Goal: Find specific page/section: Find specific page/section

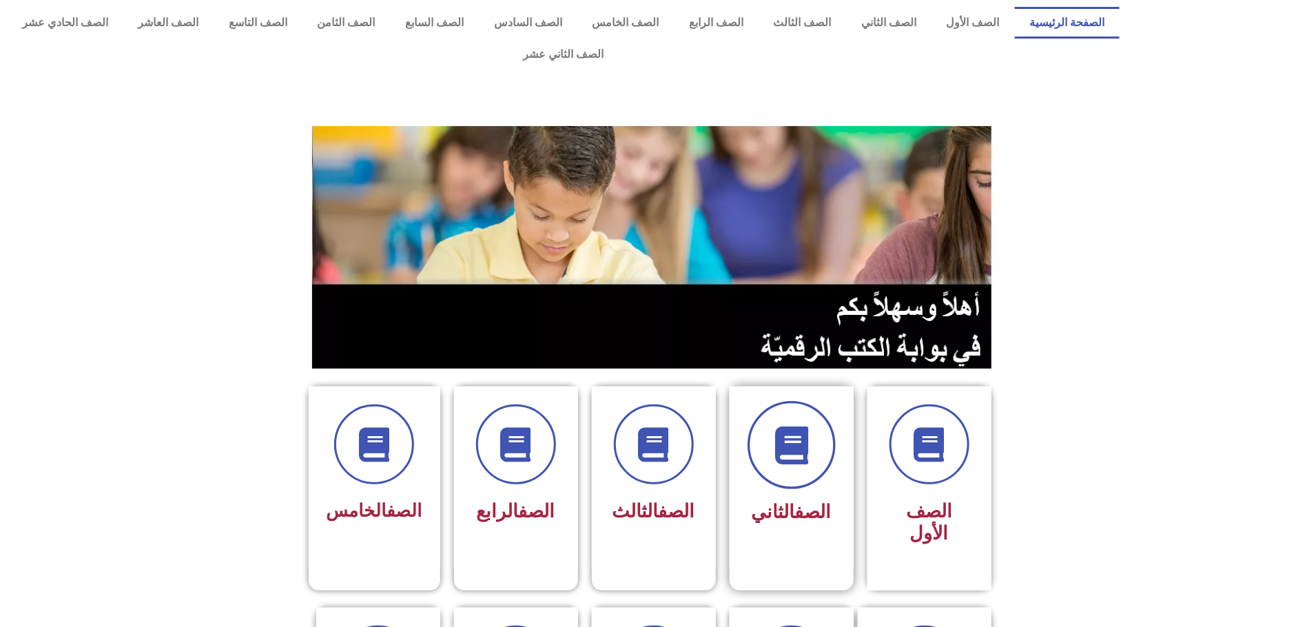
click at [763, 440] on span at bounding box center [791, 445] width 88 height 88
drag, startPoint x: 767, startPoint y: 486, endPoint x: 771, endPoint y: 474, distance: 13.1
click at [769, 501] on span "الصف الثاني" at bounding box center [791, 512] width 80 height 22
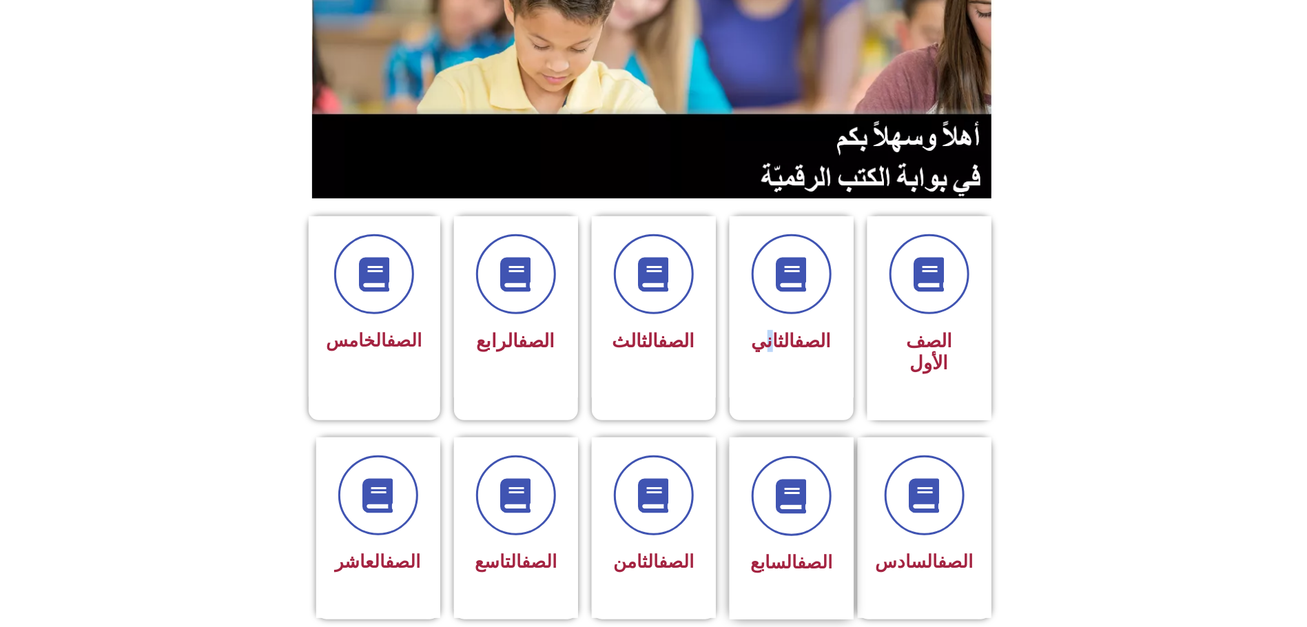
scroll to position [207, 0]
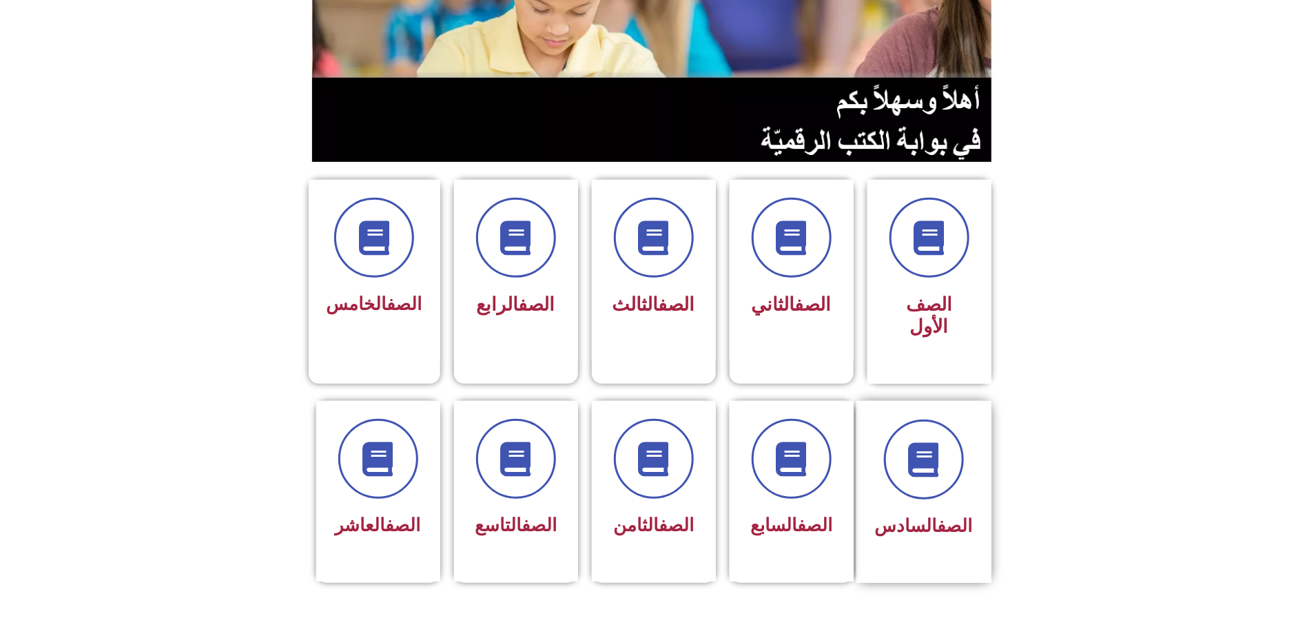
click at [914, 515] on span "الصف السادس" at bounding box center [924, 525] width 98 height 21
drag, startPoint x: 946, startPoint y: 433, endPoint x: 962, endPoint y: 424, distance: 17.6
click at [962, 424] on span at bounding box center [924, 459] width 88 height 88
drag, startPoint x: 963, startPoint y: 420, endPoint x: 969, endPoint y: 434, distance: 15.1
click at [969, 434] on div at bounding box center [924, 459] width 98 height 80
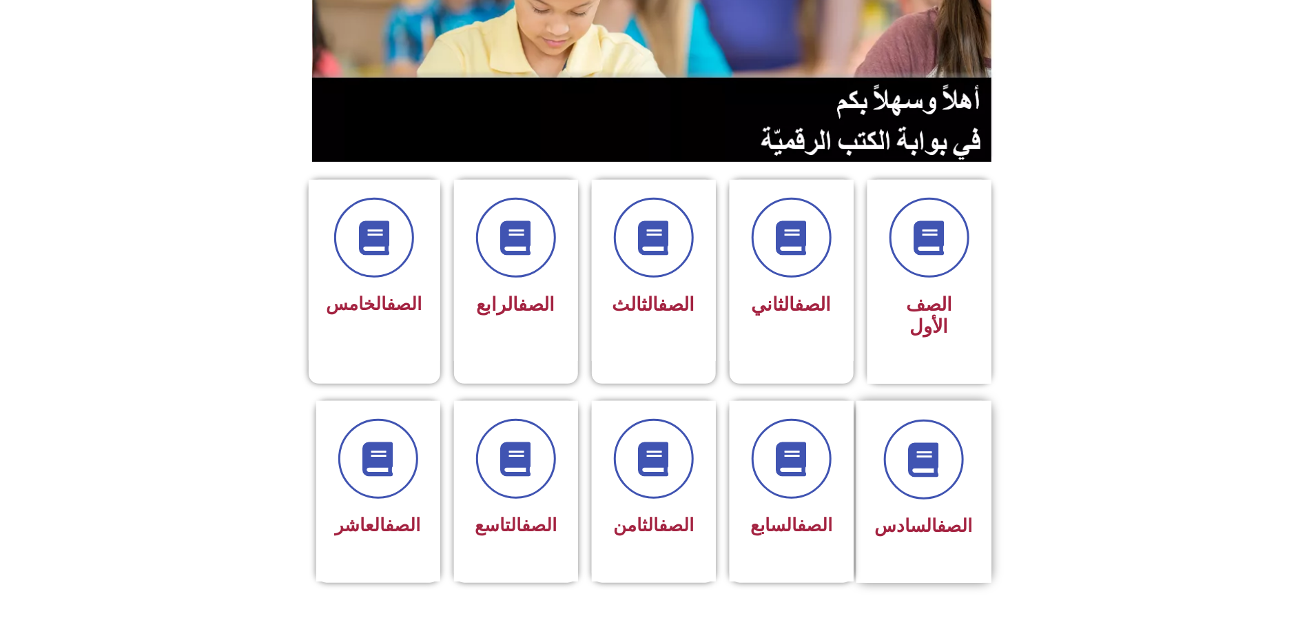
click at [946, 448] on div "الصف السادس" at bounding box center [924, 481] width 98 height 124
click at [945, 441] on span at bounding box center [924, 459] width 88 height 88
click at [910, 440] on icon at bounding box center [923, 459] width 38 height 38
click at [912, 440] on icon at bounding box center [923, 459] width 38 height 38
click at [907, 515] on span "الصف السادس" at bounding box center [924, 525] width 98 height 21
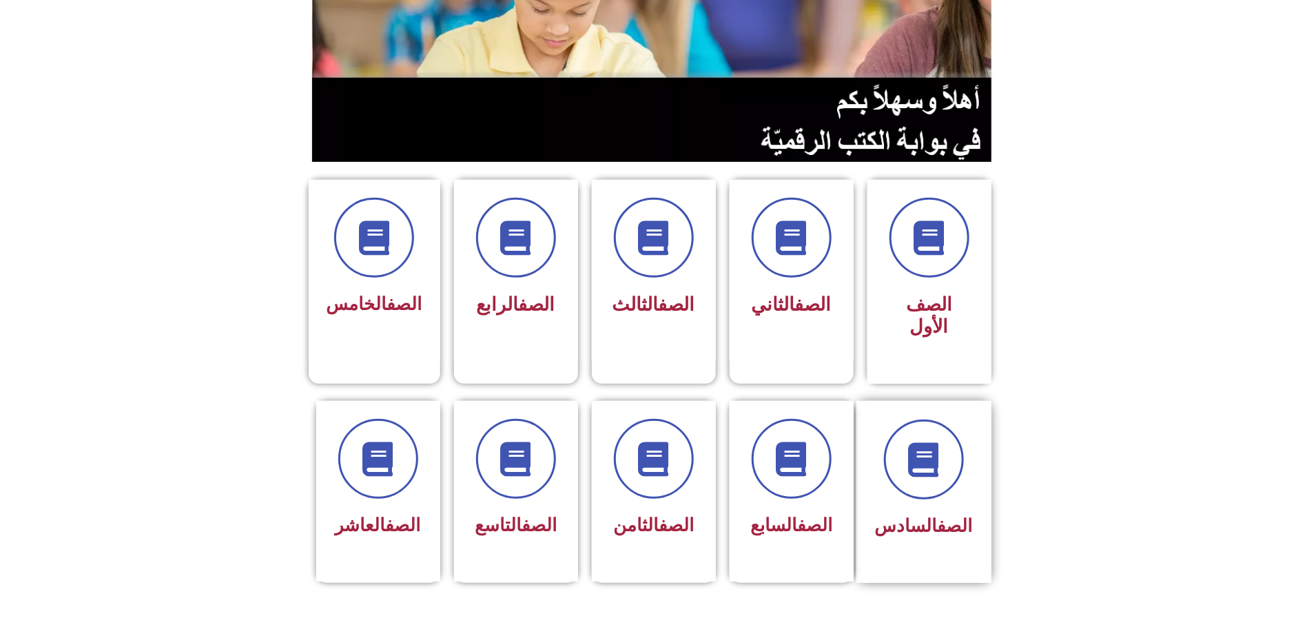
click at [907, 515] on span "الصف السادس" at bounding box center [924, 525] width 98 height 21
click at [922, 440] on icon at bounding box center [923, 459] width 38 height 38
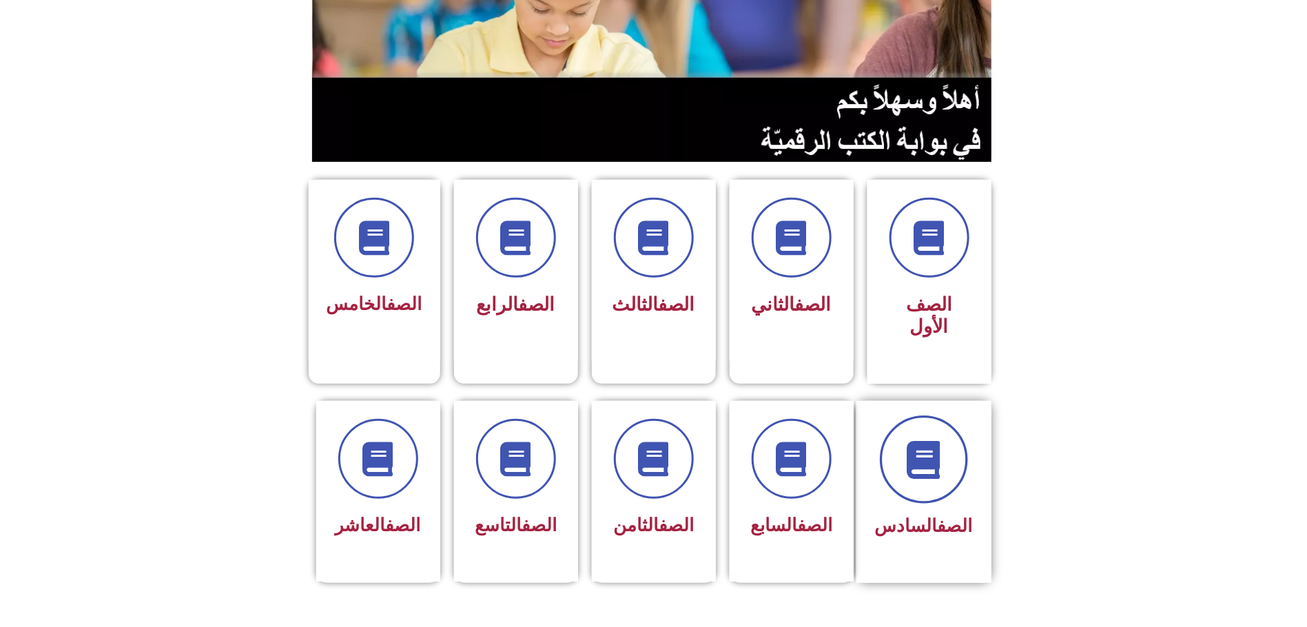
click at [922, 440] on icon at bounding box center [923, 459] width 38 height 38
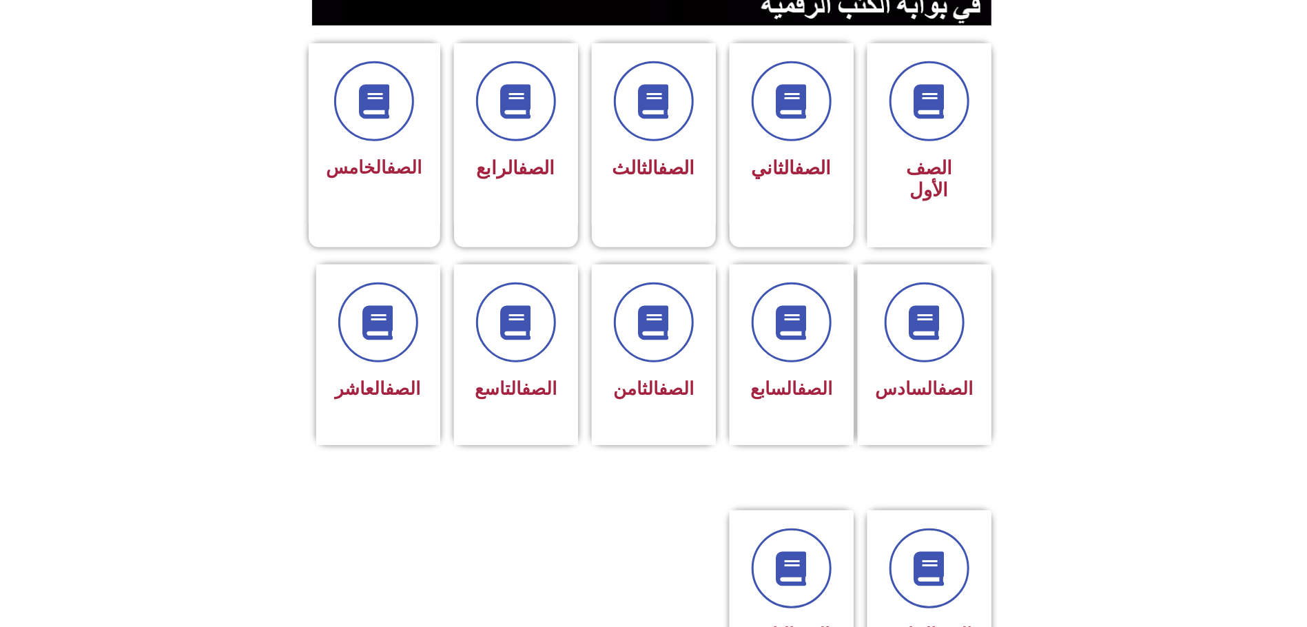
scroll to position [342, 0]
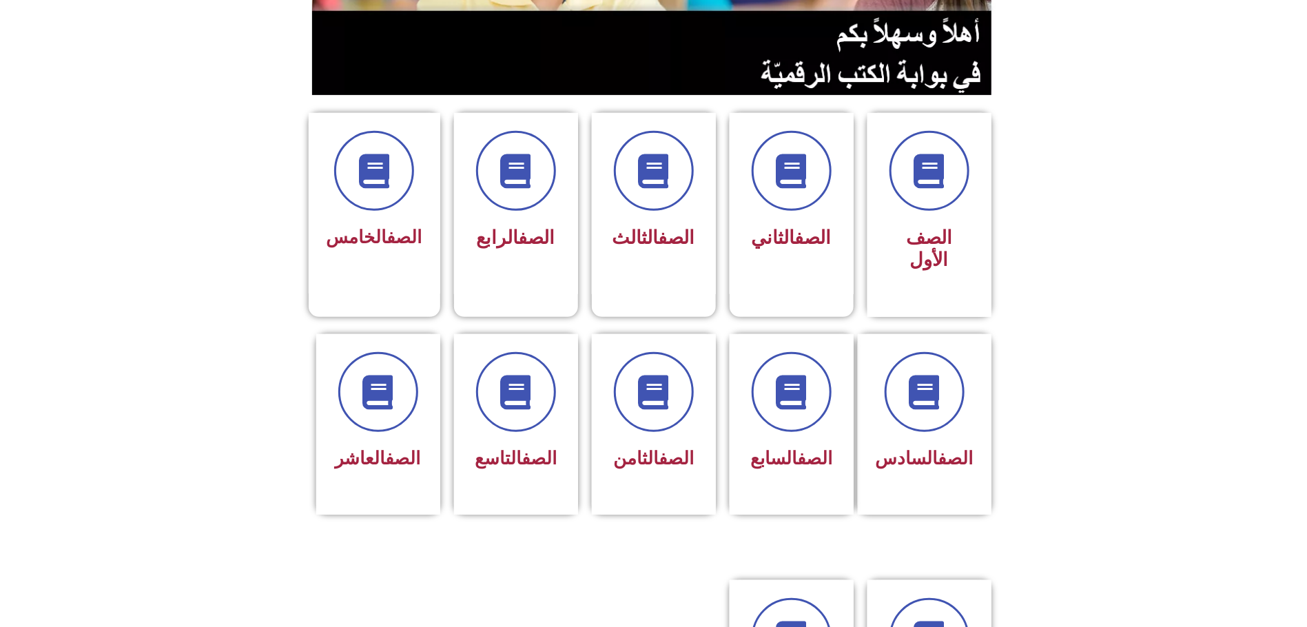
scroll to position [310, 0]
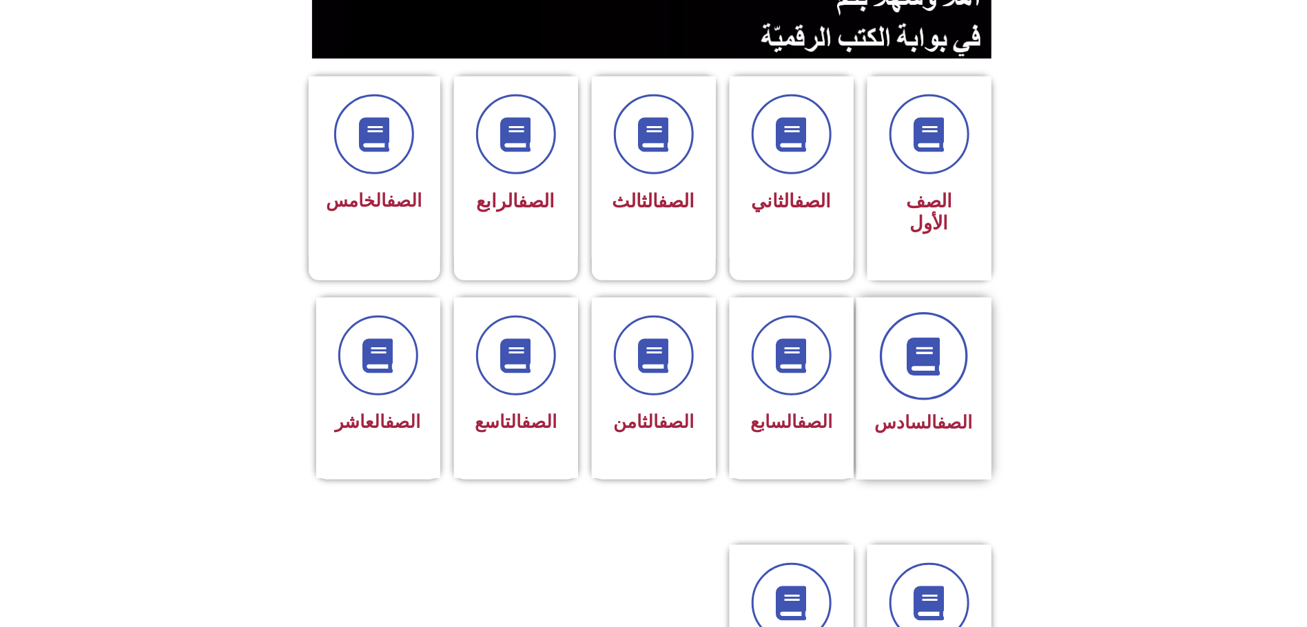
click at [915, 337] on icon at bounding box center [923, 356] width 38 height 38
click at [912, 337] on icon at bounding box center [923, 356] width 38 height 38
drag, startPoint x: 912, startPoint y: 296, endPoint x: 1143, endPoint y: 326, distance: 232.8
click at [1143, 326] on section "الصف السادس الصف السابع الصف الثامن الصف التاسع الصف العاشر" at bounding box center [653, 403] width 1307 height 246
click at [895, 326] on span at bounding box center [924, 356] width 88 height 88
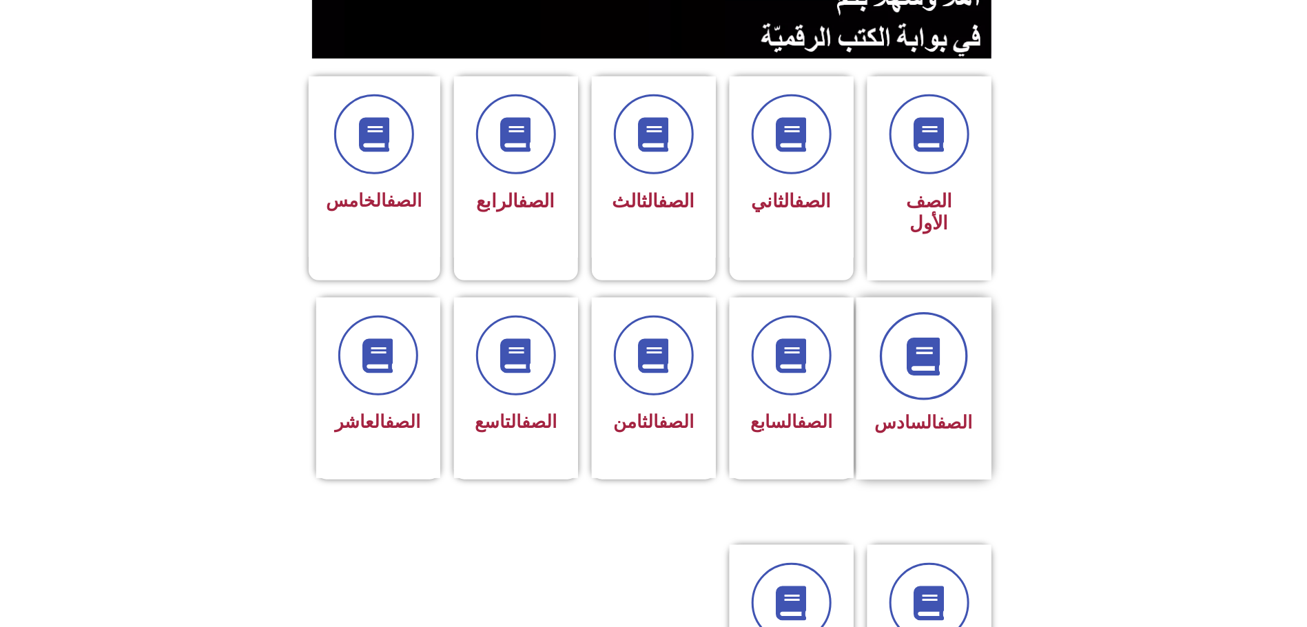
click at [895, 314] on span at bounding box center [924, 356] width 88 height 88
drag, startPoint x: 905, startPoint y: 308, endPoint x: 922, endPoint y: 302, distance: 18.3
click at [920, 312] on span at bounding box center [924, 356] width 88 height 88
drag, startPoint x: 922, startPoint y: 300, endPoint x: 931, endPoint y: 271, distance: 30.1
click at [924, 337] on icon at bounding box center [923, 356] width 38 height 38
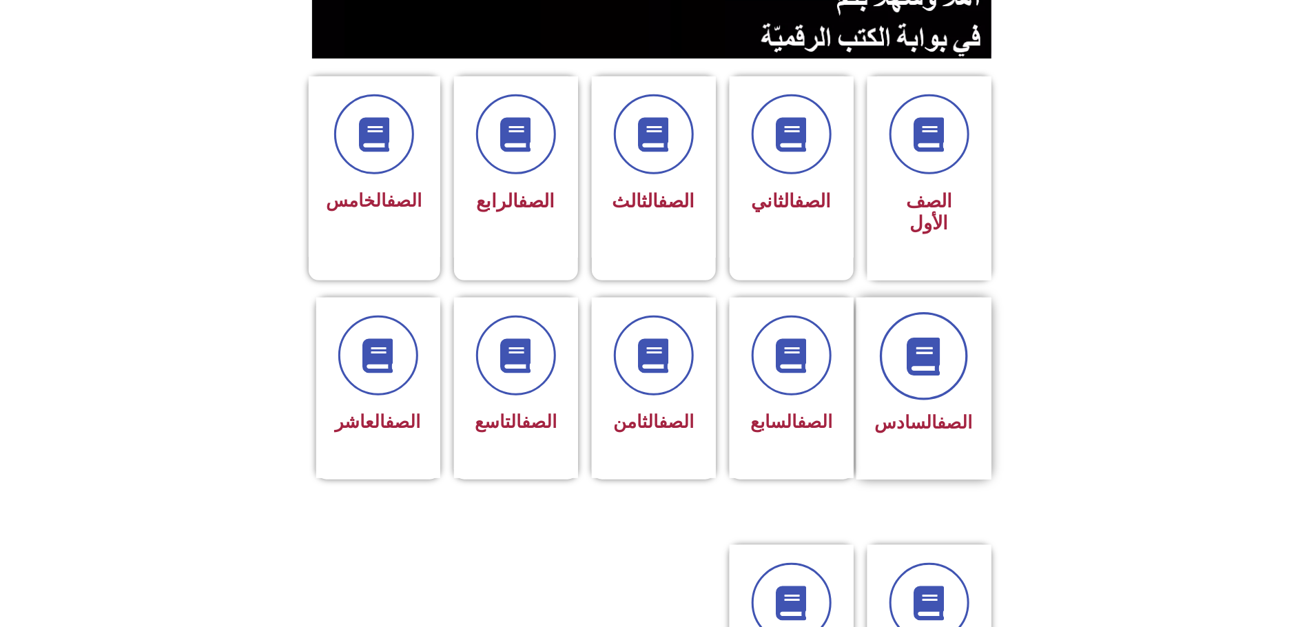
drag, startPoint x: 933, startPoint y: 265, endPoint x: 922, endPoint y: 269, distance: 11.5
click at [942, 312] on span at bounding box center [924, 356] width 88 height 88
click at [360, 312] on span at bounding box center [378, 356] width 88 height 88
click at [360, 337] on icon at bounding box center [378, 356] width 38 height 38
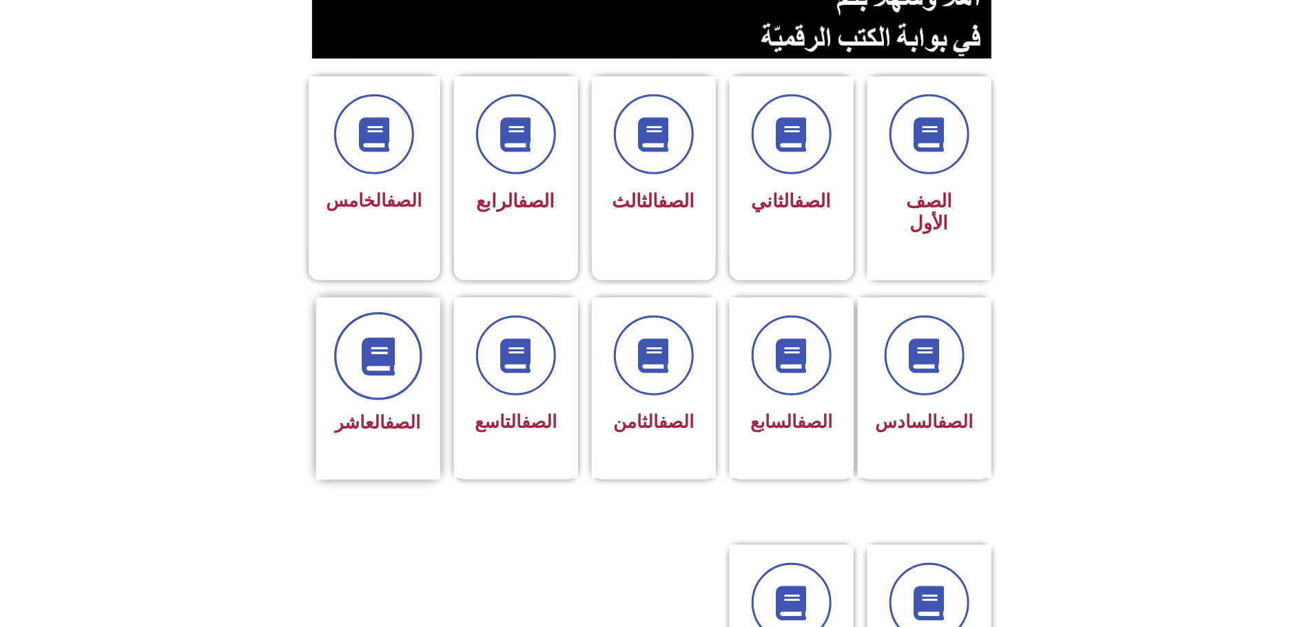
click at [364, 337] on icon at bounding box center [378, 356] width 38 height 38
click at [953, 406] on div "الصف السادس" at bounding box center [924, 423] width 98 height 34
drag, startPoint x: 953, startPoint y: 380, endPoint x: 1002, endPoint y: 205, distance: 182.5
click at [997, 217] on div "الصف الأول الصف الثاني الصف الثالث الصف الرابع الصف" at bounding box center [653, 473] width 1307 height 1335
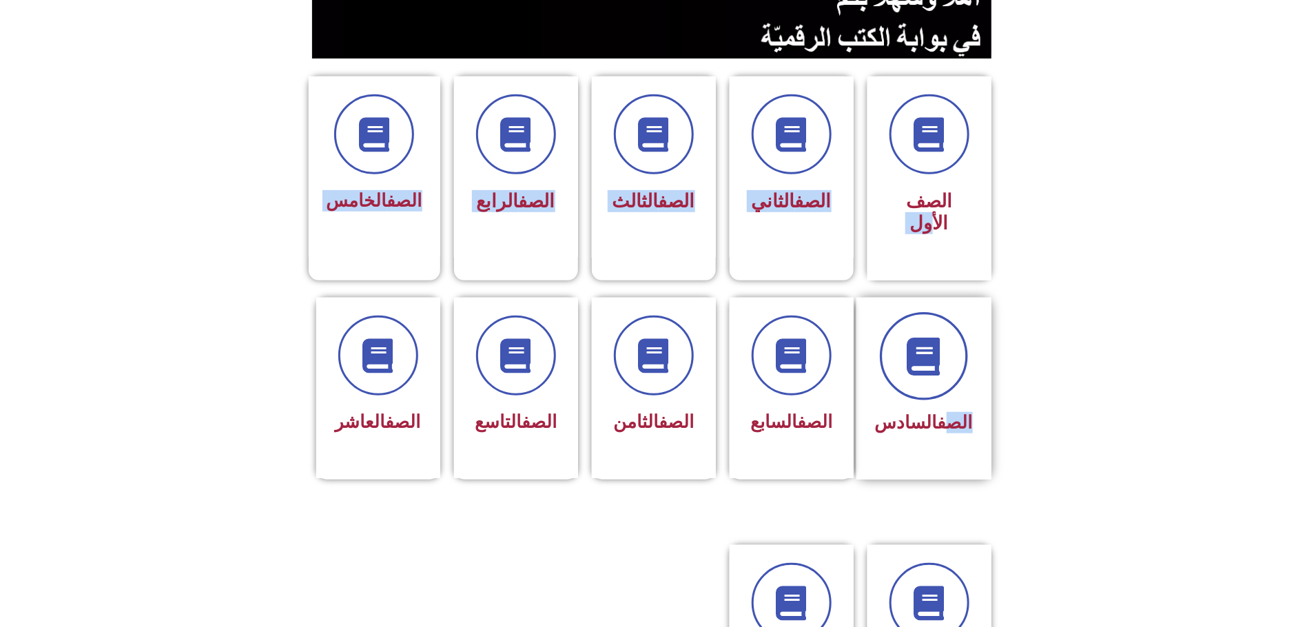
click at [922, 337] on icon at bounding box center [923, 356] width 38 height 38
click at [924, 337] on icon at bounding box center [923, 356] width 38 height 38
click at [929, 337] on icon at bounding box center [923, 356] width 38 height 38
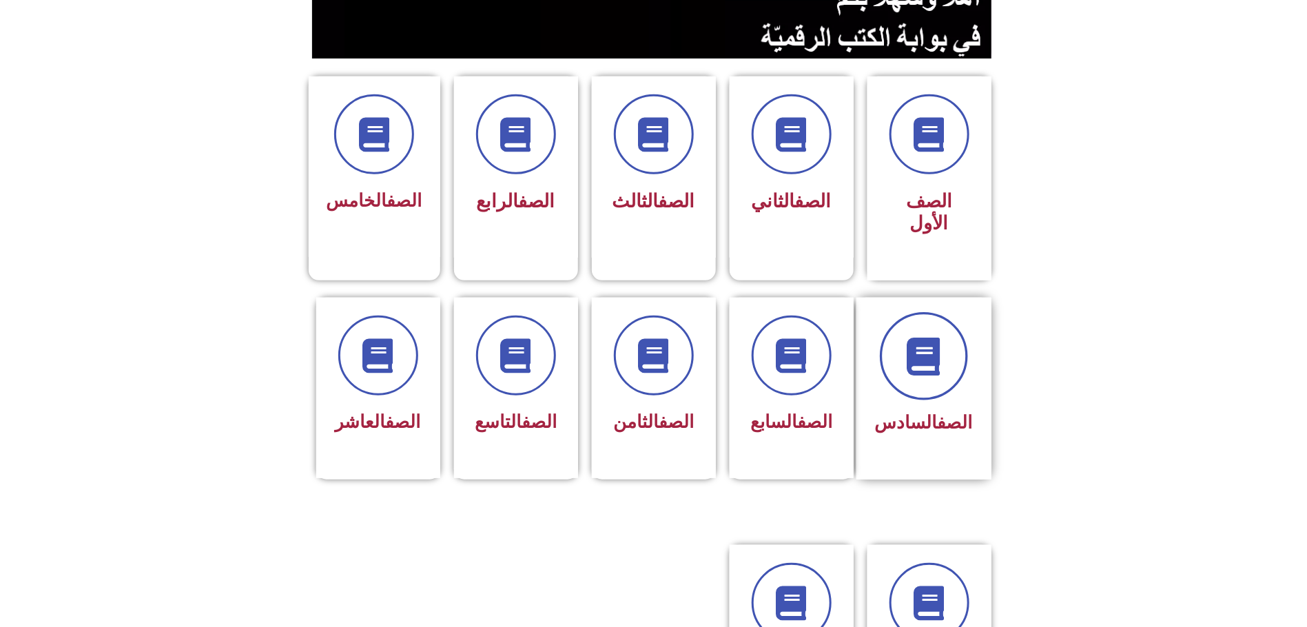
click at [929, 337] on icon at bounding box center [923, 356] width 38 height 38
click at [918, 325] on span at bounding box center [924, 356] width 88 height 88
click at [918, 337] on icon at bounding box center [923, 356] width 38 height 38
click at [93, 281] on section "الصف السادس الصف السابع الصف الثامن الصف التاسع الصف العاشر" at bounding box center [653, 403] width 1307 height 246
click at [938, 337] on icon at bounding box center [923, 356] width 38 height 38
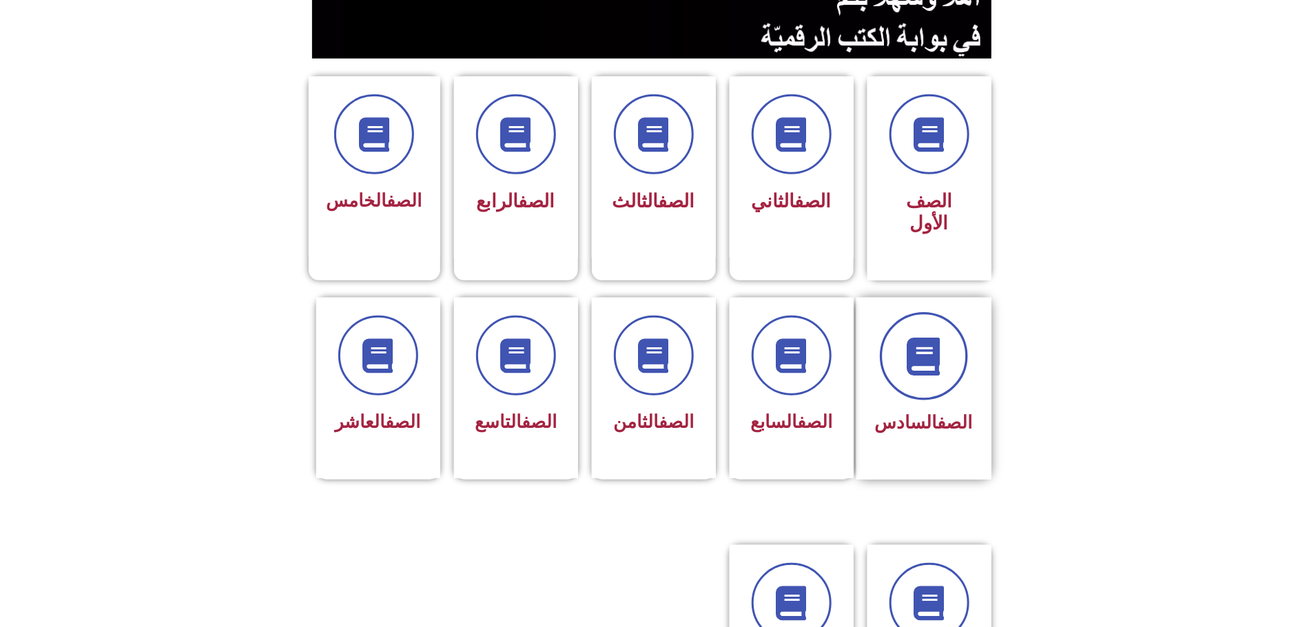
click at [938, 337] on icon at bounding box center [923, 356] width 38 height 38
click at [932, 337] on icon at bounding box center [923, 356] width 38 height 38
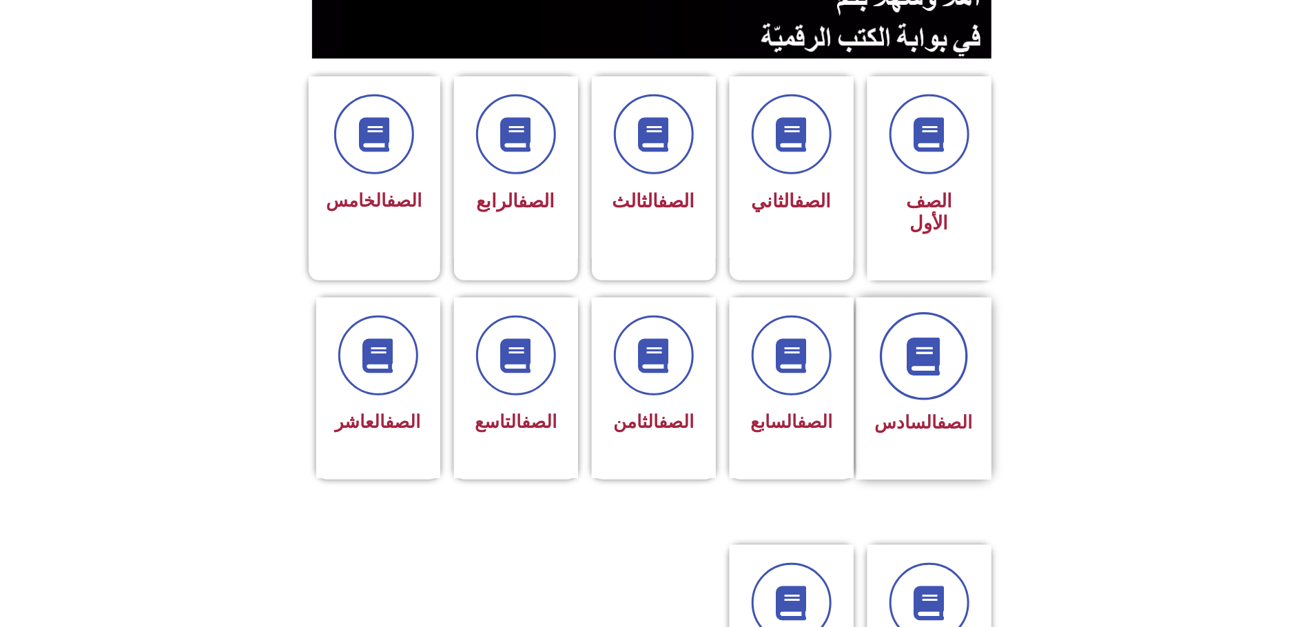
click at [922, 337] on icon at bounding box center [923, 356] width 38 height 38
click at [928, 333] on span at bounding box center [924, 356] width 88 height 88
click at [924, 331] on span at bounding box center [924, 356] width 88 height 88
click at [922, 325] on span at bounding box center [924, 356] width 88 height 88
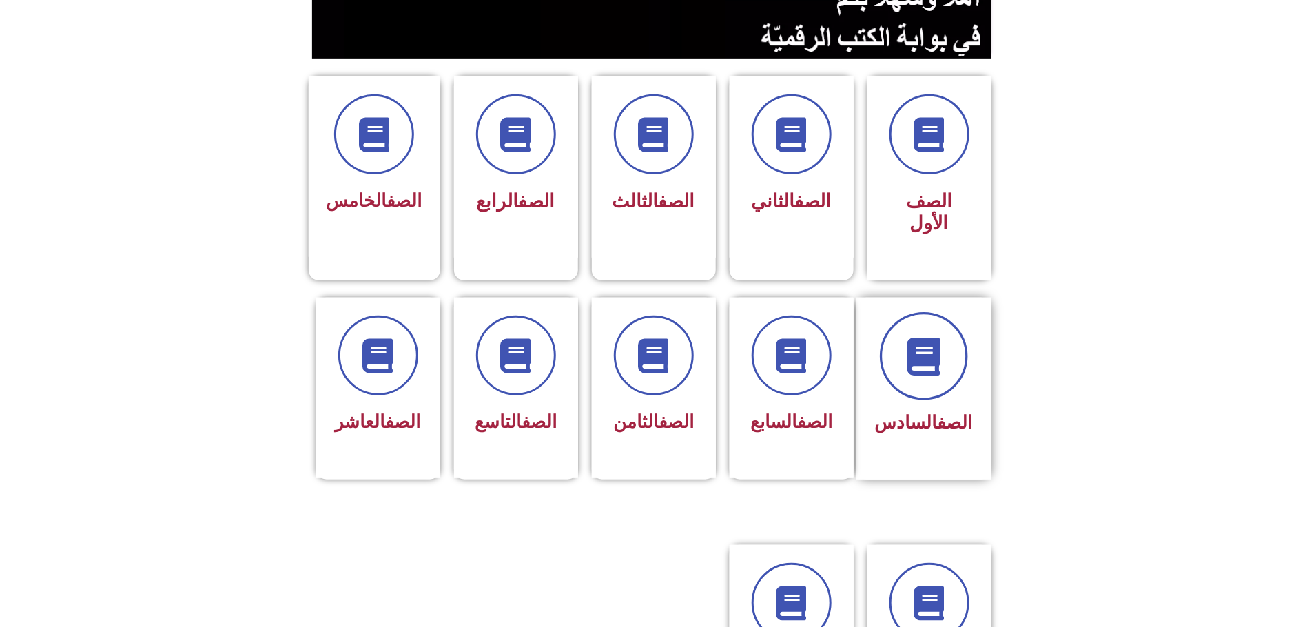
drag, startPoint x: 918, startPoint y: 318, endPoint x: 904, endPoint y: 326, distance: 16.7
click at [918, 337] on icon at bounding box center [923, 356] width 38 height 38
click at [937, 412] on link "الصف" at bounding box center [954, 422] width 35 height 21
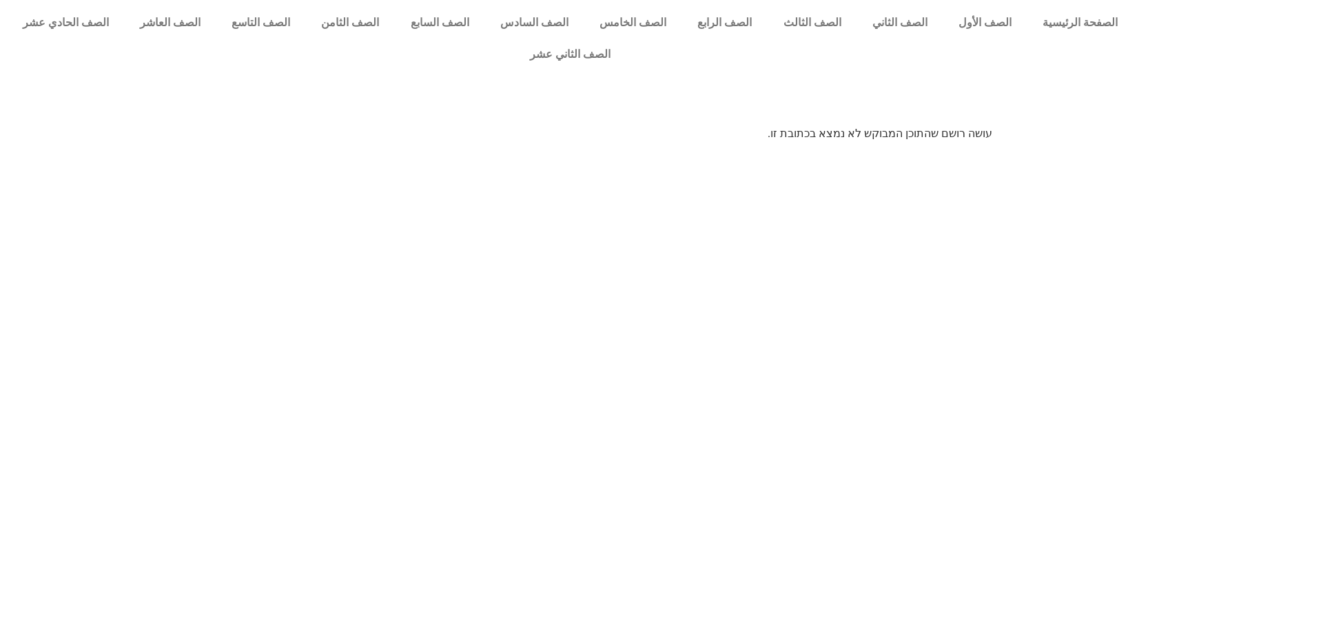
drag, startPoint x: 0, startPoint y: 0, endPoint x: 451, endPoint y: 130, distance: 469.6
click at [451, 128] on html "الصفحة الرئيسية الصف الأول الصف الثاني الصف الثالث الصف الرابع الصف الخامس الصف…" at bounding box center [661, 76] width 1323 height 152
click at [573, 10] on link "الصف السادس" at bounding box center [533, 23] width 99 height 32
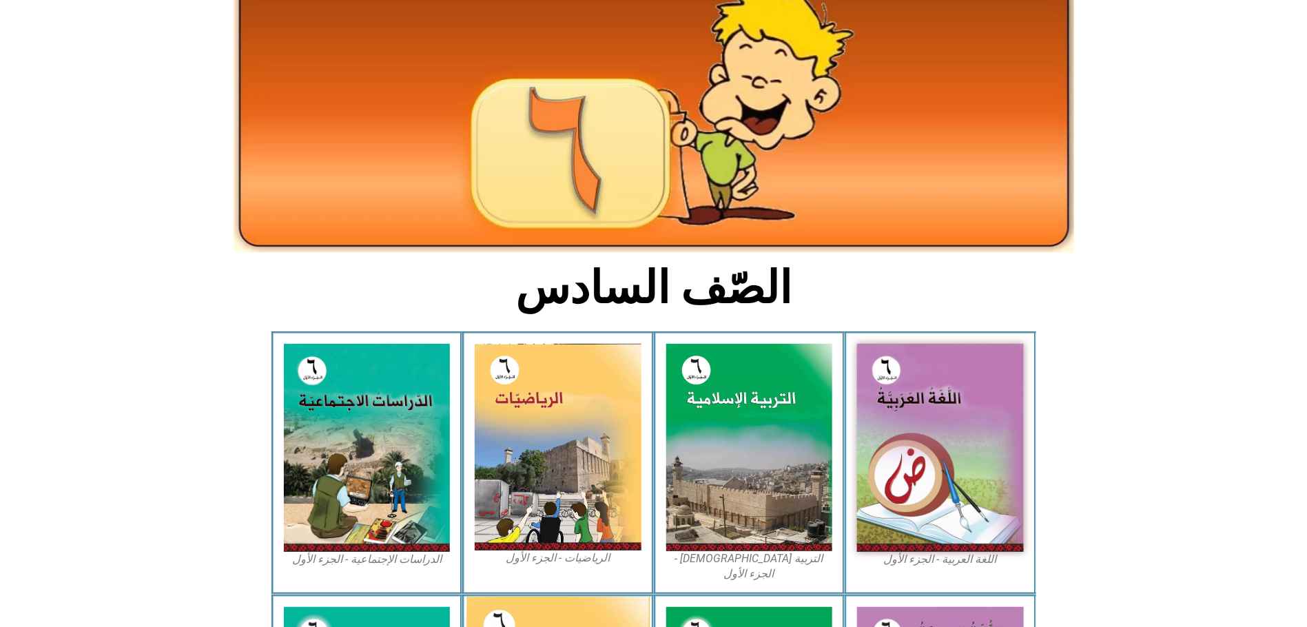
scroll to position [413, 0]
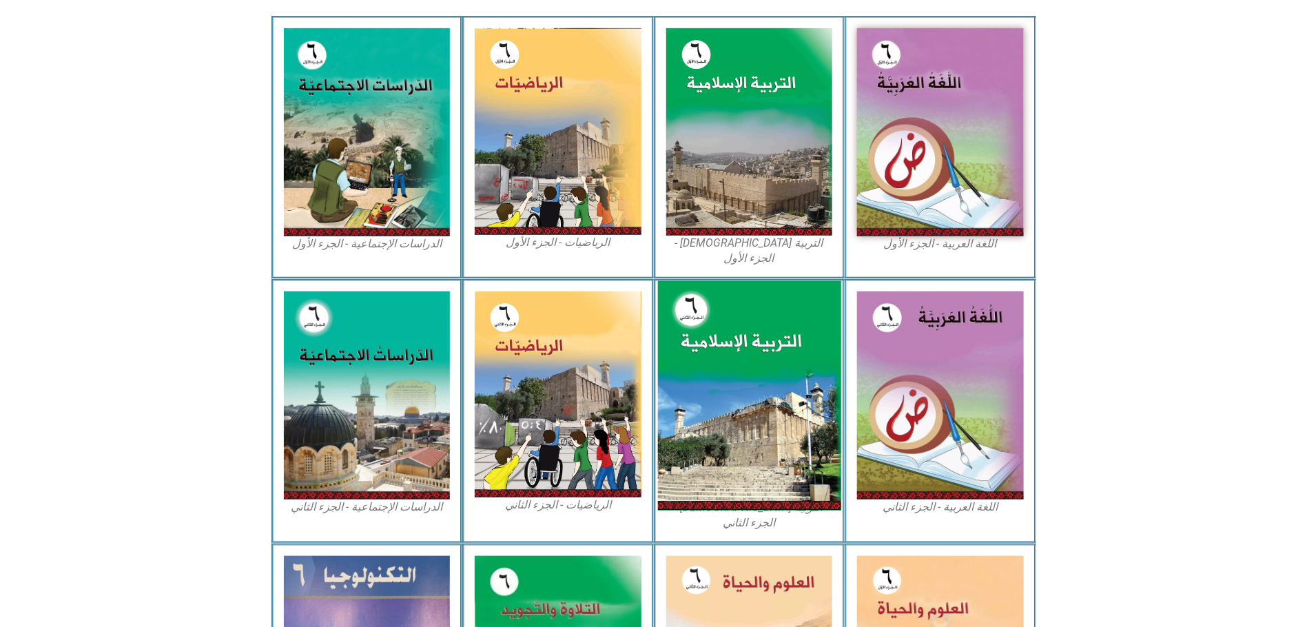
click at [705, 300] on img at bounding box center [748, 395] width 183 height 229
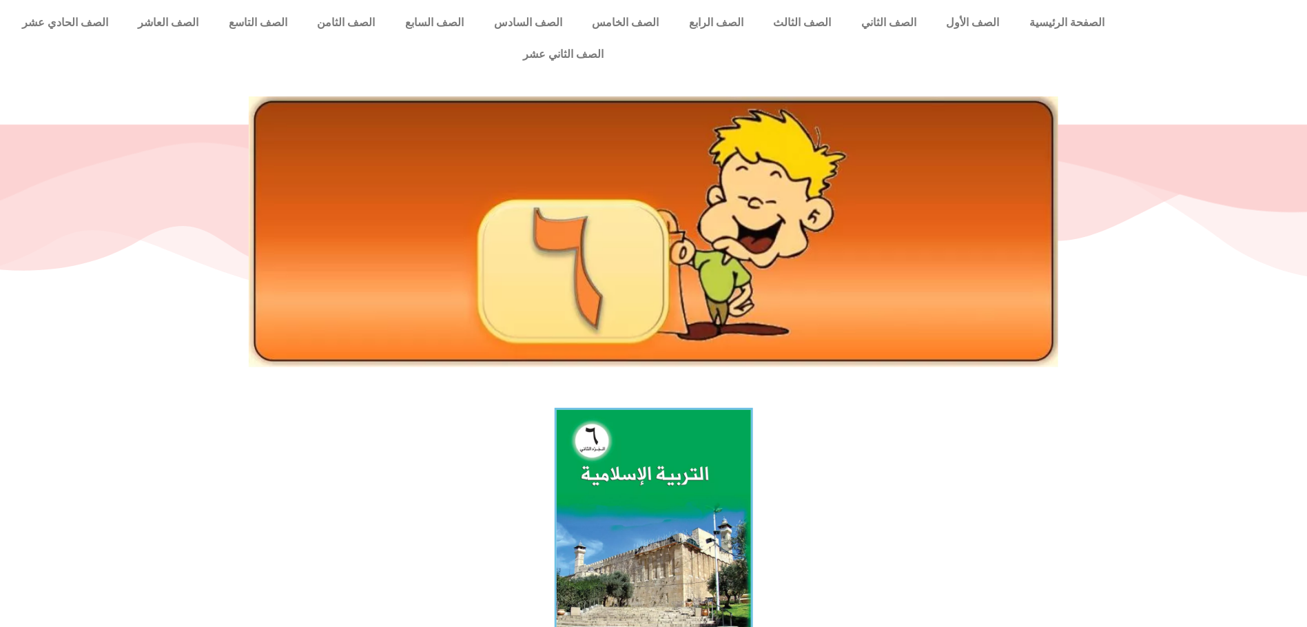
click at [701, 308] on img at bounding box center [654, 231] width 810 height 271
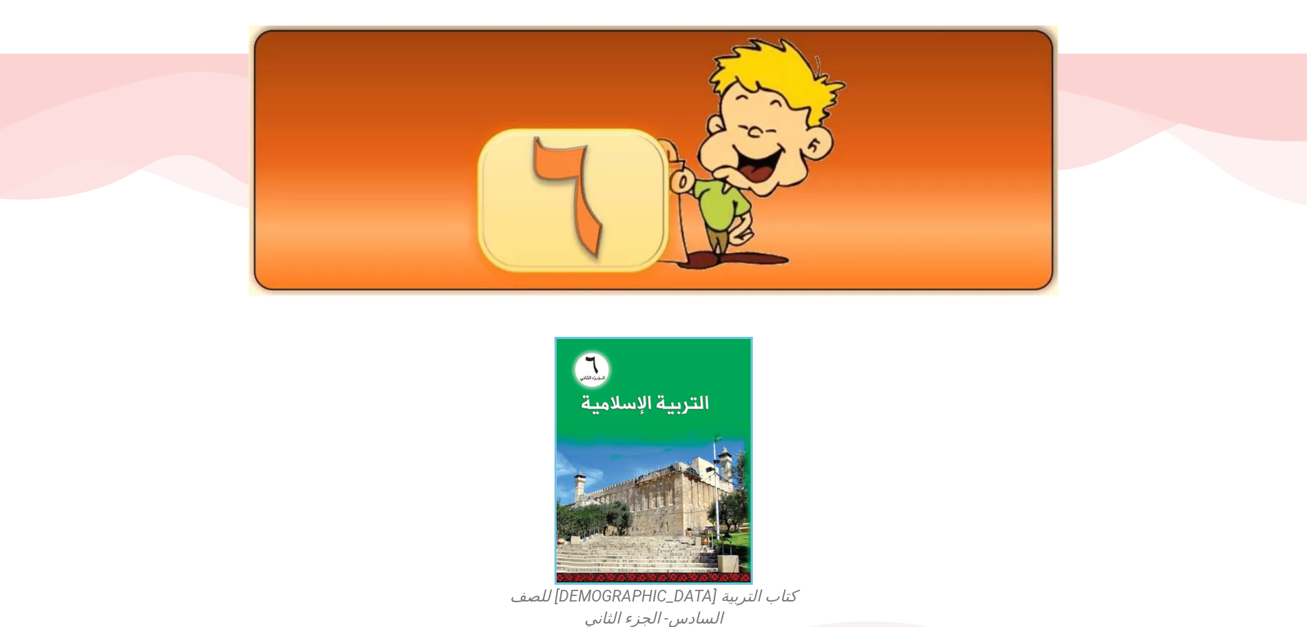
scroll to position [46, 0]
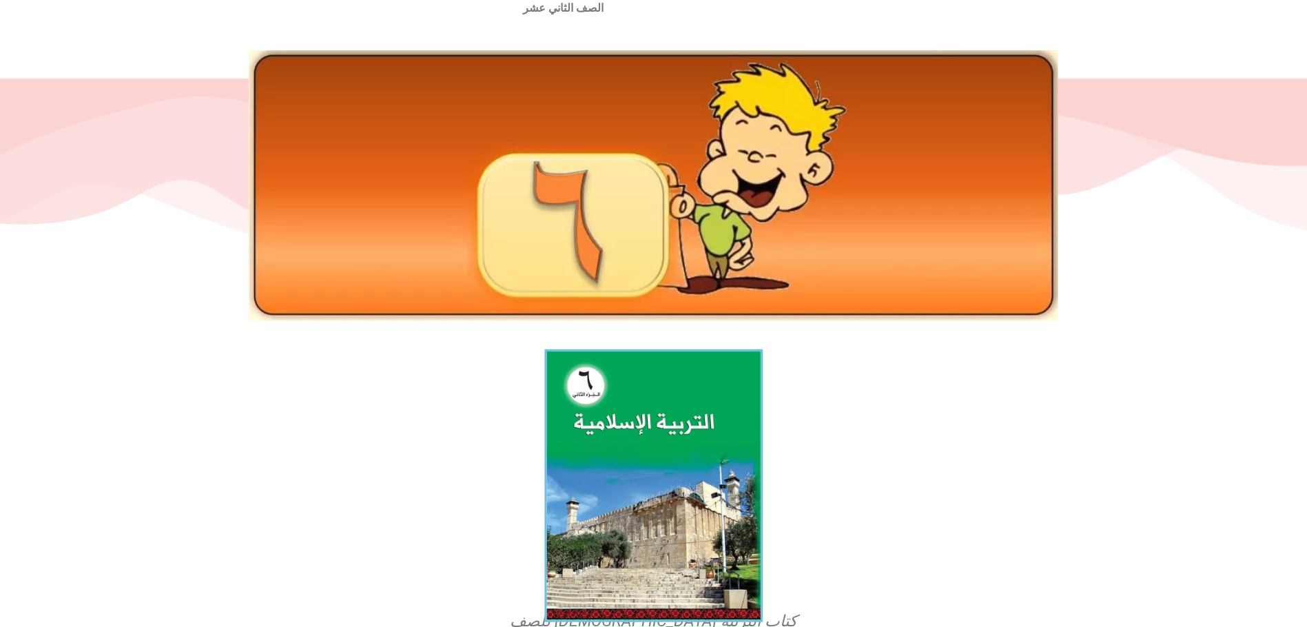
click at [625, 393] on img at bounding box center [653, 485] width 218 height 273
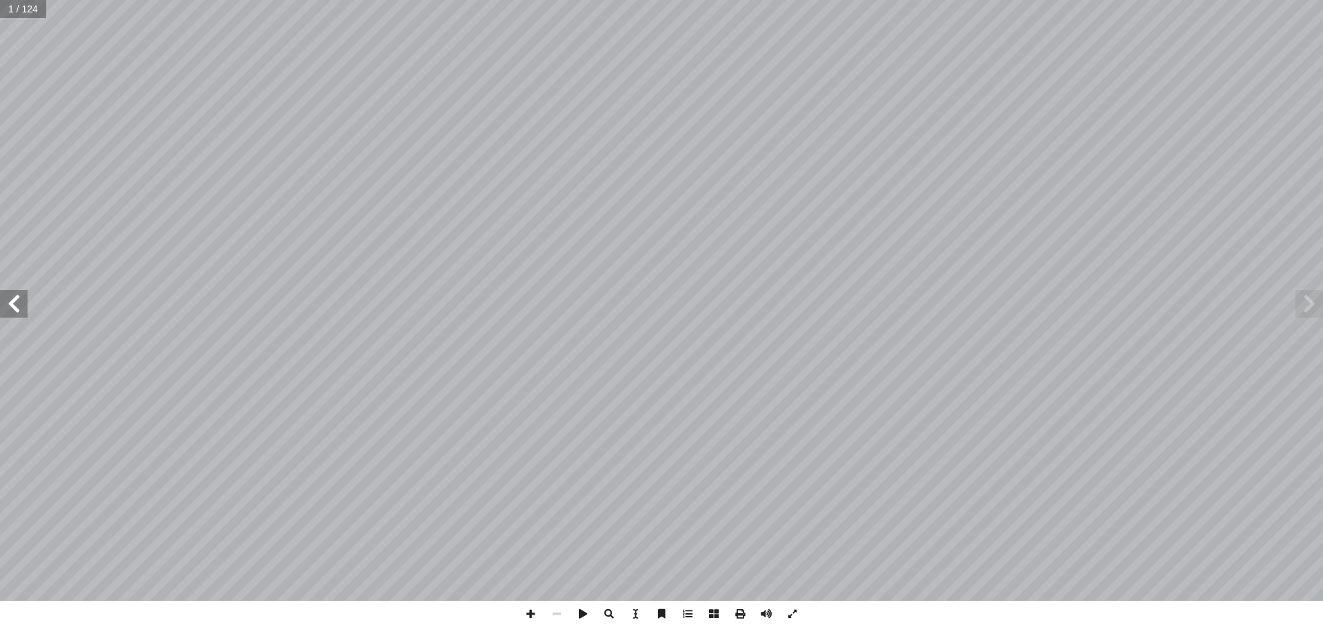
click at [13, 304] on span at bounding box center [14, 304] width 28 height 28
click at [15, 304] on span at bounding box center [14, 304] width 28 height 28
click at [19, 310] on span at bounding box center [14, 304] width 28 height 28
click at [17, 310] on span at bounding box center [14, 304] width 28 height 28
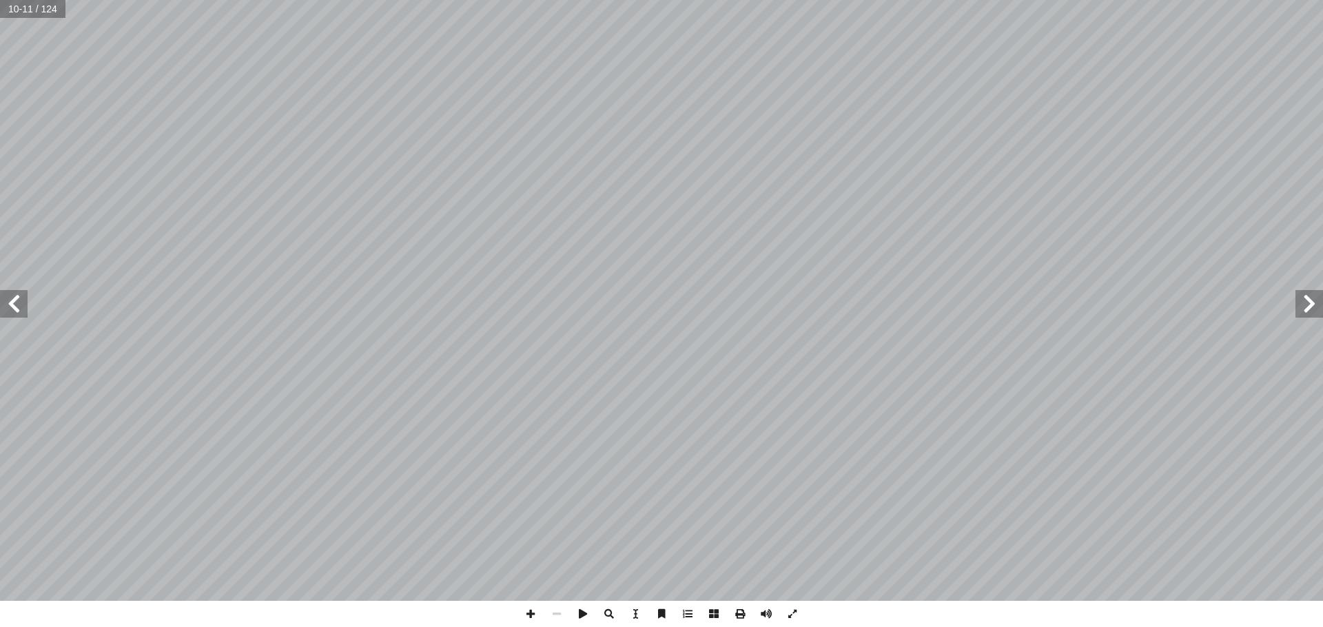
click at [1303, 311] on span at bounding box center [1309, 304] width 28 height 28
click at [12, 300] on span at bounding box center [14, 304] width 28 height 28
click at [531, 616] on span at bounding box center [530, 614] width 26 height 26
click at [2, 298] on span at bounding box center [14, 304] width 28 height 28
click at [525, 616] on span at bounding box center [530, 614] width 26 height 26
